Goal: Task Accomplishment & Management: Use online tool/utility

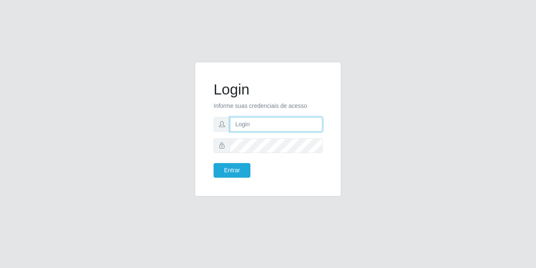
click at [254, 122] on input "text" at bounding box center [276, 124] width 93 height 15
type input "[EMAIL_ADDRESS][DOMAIN_NAME]"
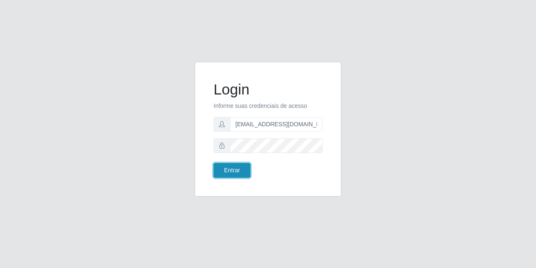
click at [224, 176] on button "Entrar" at bounding box center [232, 170] width 37 height 15
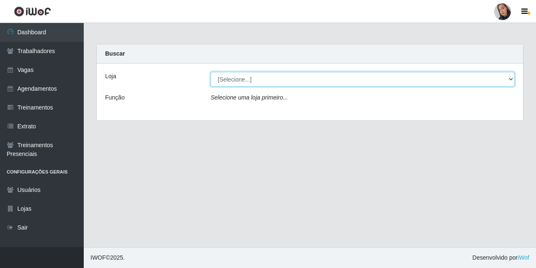
click at [258, 81] on select "[Selecione...] Supermercado [GEOGRAPHIC_DATA]" at bounding box center [363, 79] width 304 height 15
select select "165"
click at [211, 72] on select "[Selecione...] Supermercado [GEOGRAPHIC_DATA]" at bounding box center [363, 79] width 304 height 15
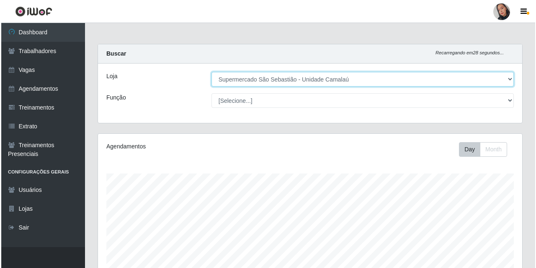
scroll to position [243, 0]
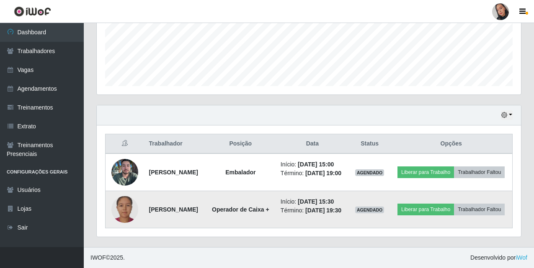
click at [113, 204] on img at bounding box center [124, 209] width 27 height 27
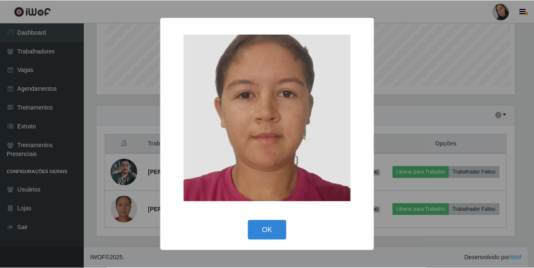
scroll to position [174, 420]
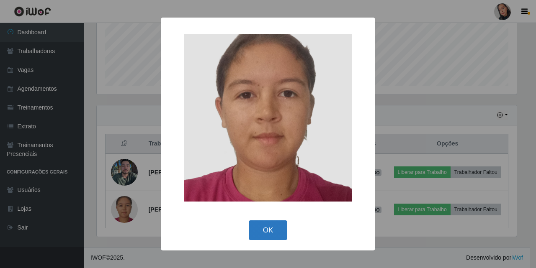
click at [274, 237] on button "OK" at bounding box center [268, 231] width 39 height 20
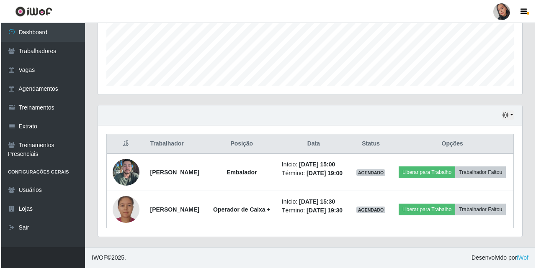
scroll to position [174, 424]
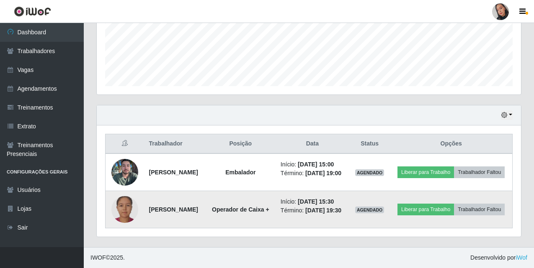
click at [121, 206] on img at bounding box center [124, 209] width 27 height 27
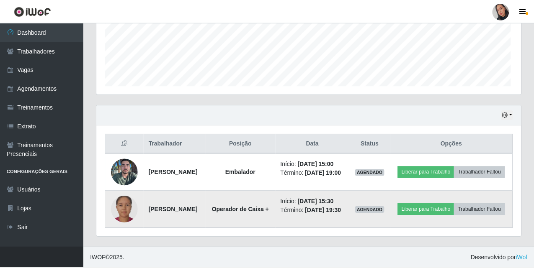
scroll to position [174, 420]
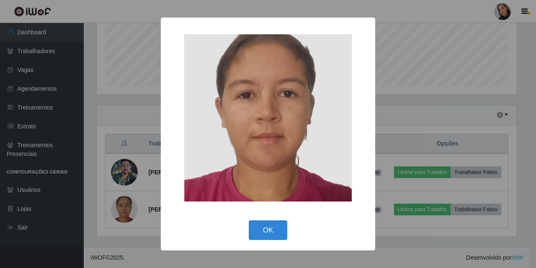
drag, startPoint x: 314, startPoint y: 108, endPoint x: 302, endPoint y: 110, distance: 11.9
click at [313, 108] on img at bounding box center [268, 118] width 168 height 168
click at [286, 116] on img at bounding box center [268, 118] width 168 height 168
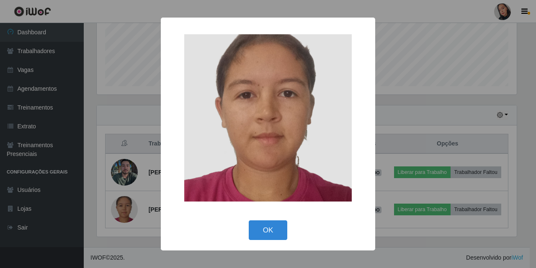
click at [286, 116] on img at bounding box center [268, 118] width 168 height 168
click at [272, 221] on button "OK" at bounding box center [268, 231] width 39 height 20
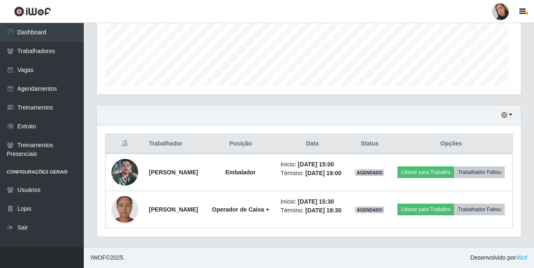
scroll to position [174, 424]
click at [499, 7] on div at bounding box center [500, 11] width 17 height 17
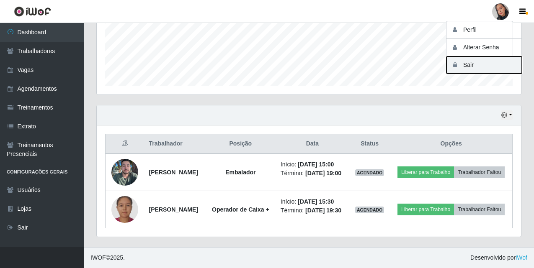
click at [481, 65] on button "Sair" at bounding box center [484, 65] width 75 height 17
